Goal: Information Seeking & Learning: Learn about a topic

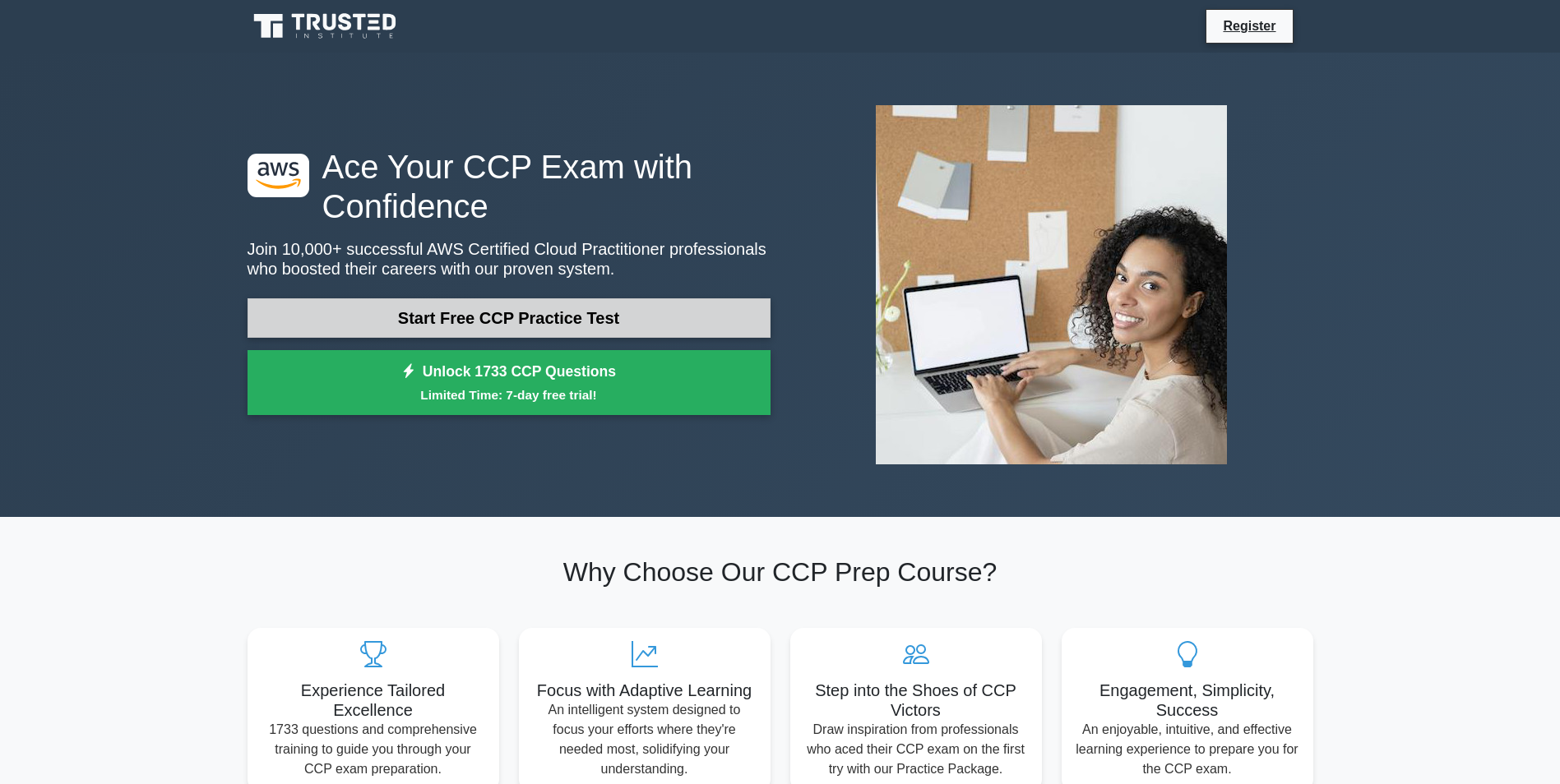
click at [609, 326] on link "Start Free CCP Practice Test" at bounding box center [509, 317] width 523 height 40
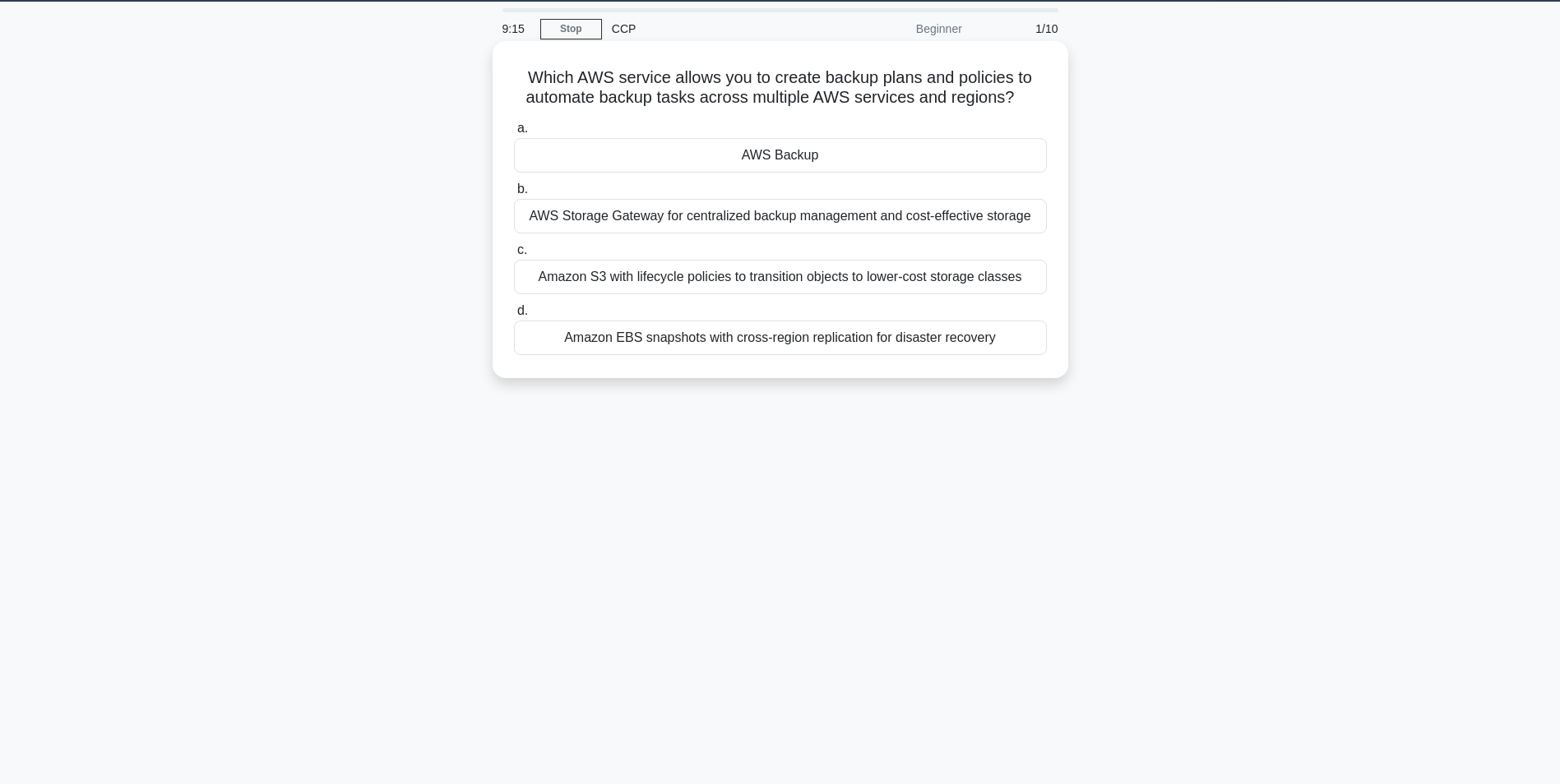
scroll to position [21, 0]
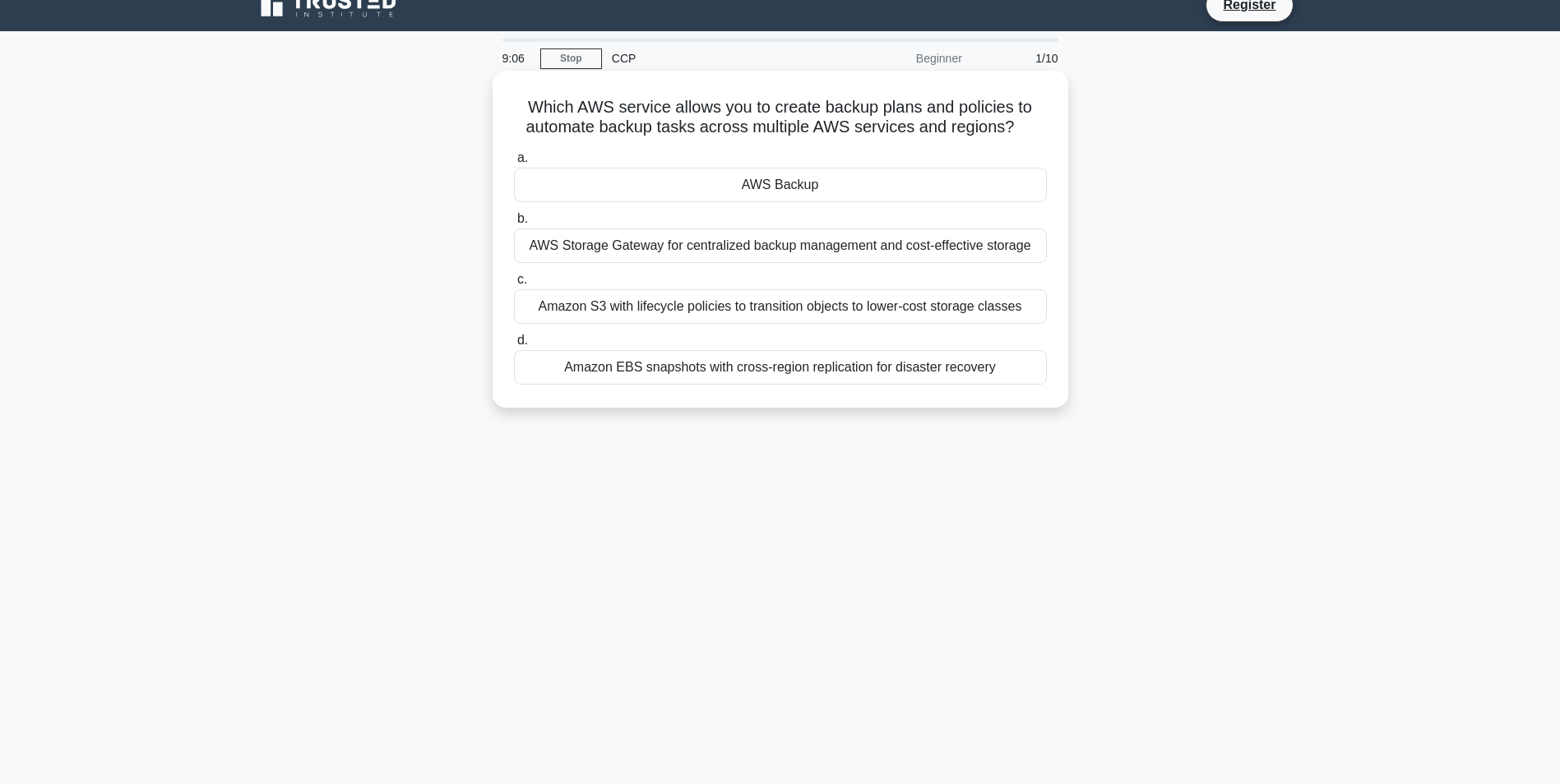
click at [786, 247] on div "AWS Storage Gateway for centralized backup management and cost-effective storage" at bounding box center [780, 245] width 533 height 35
click at [514, 224] on input "b. AWS Storage Gateway for centralized backup management and cost-effective sto…" at bounding box center [514, 218] width 0 height 11
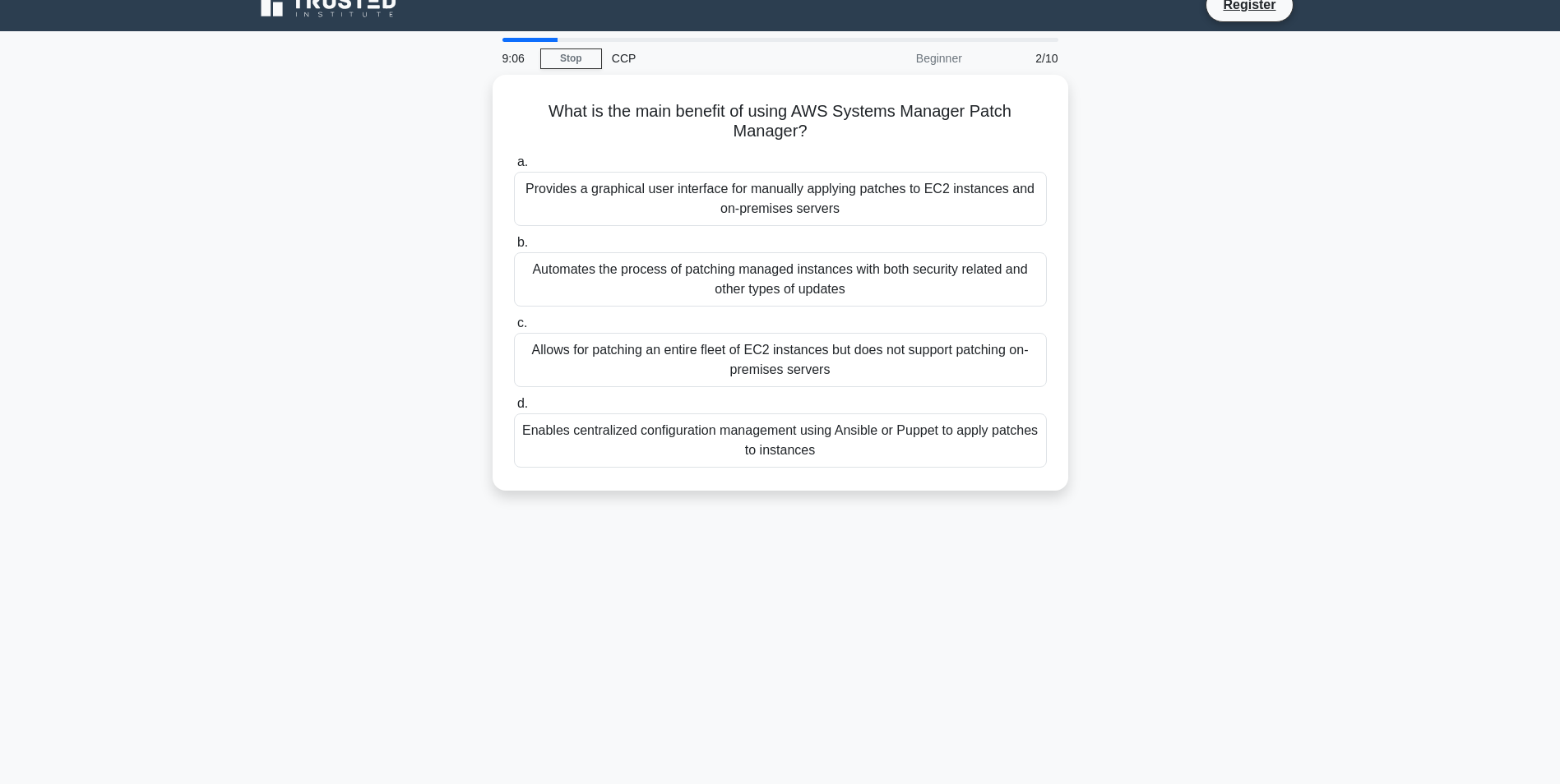
scroll to position [0, 0]
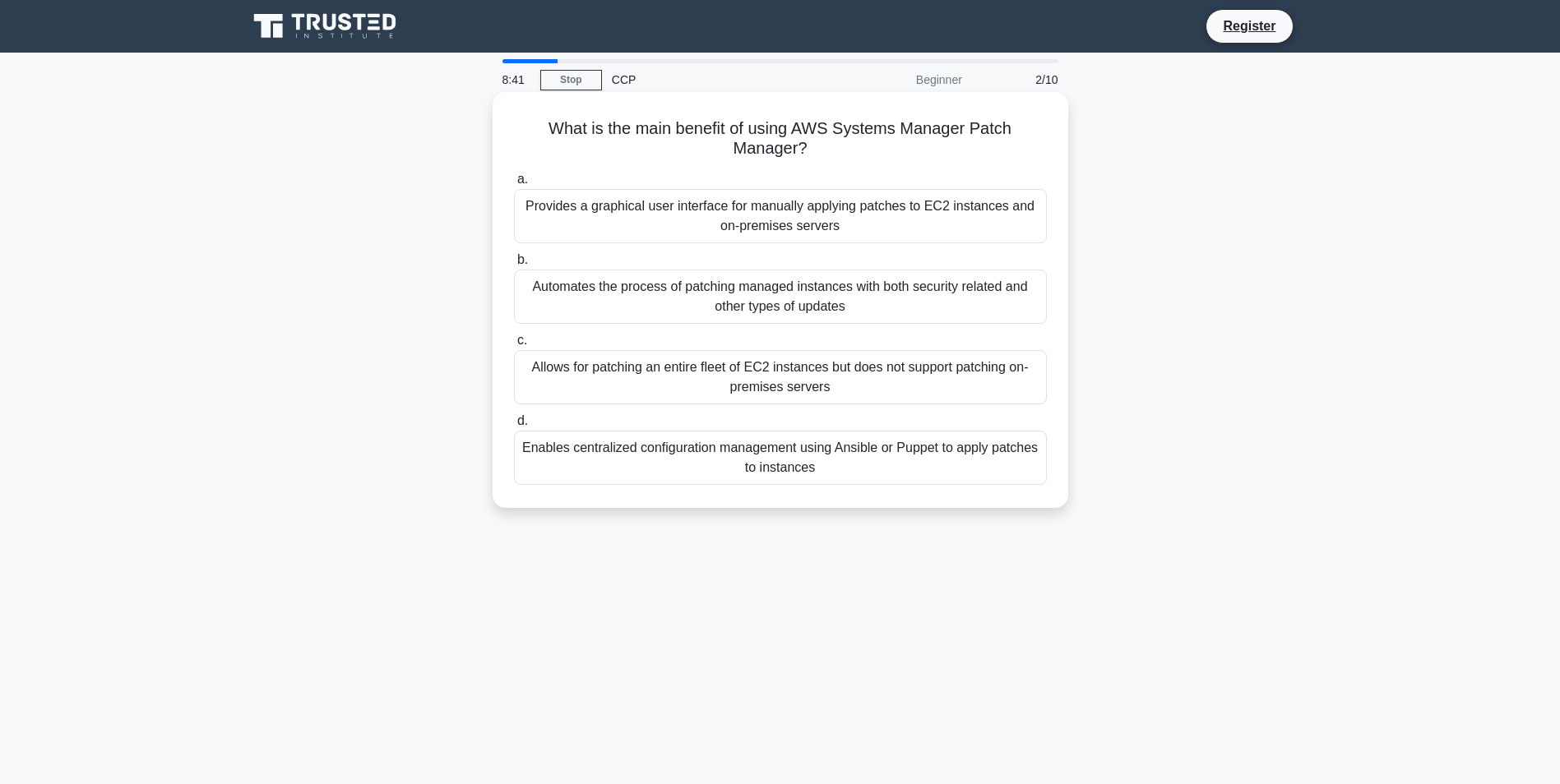
click at [799, 299] on div "Automates the process of patching managed instances with both security related …" at bounding box center [780, 297] width 533 height 54
click at [514, 266] on input "b. Automates the process of patching managed instances with both security relat…" at bounding box center [514, 260] width 0 height 11
